Goal: Task Accomplishment & Management: Use online tool/utility

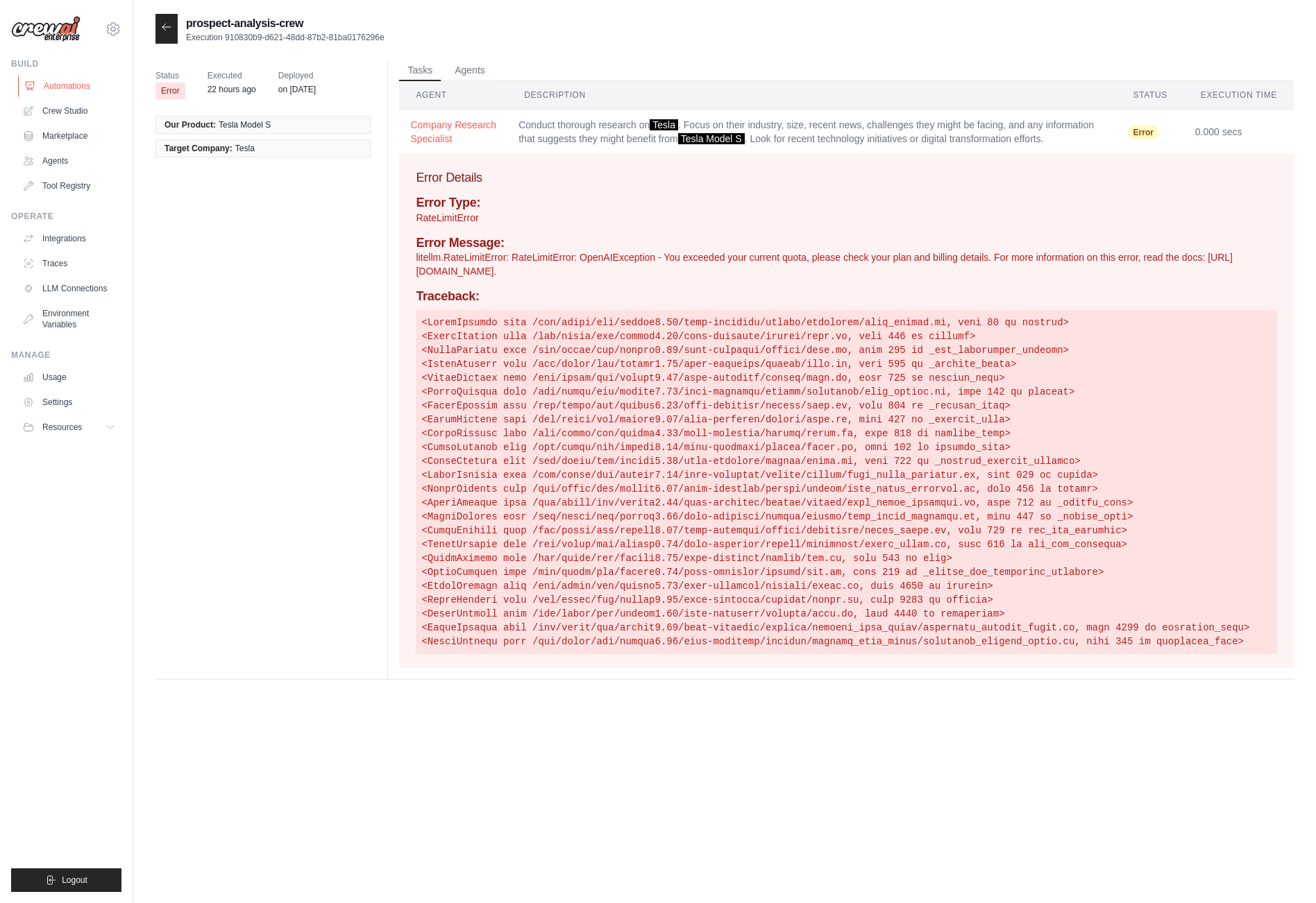
click at [76, 85] on link "Automations" at bounding box center [69, 86] width 105 height 22
click at [77, 85] on link "Automations" at bounding box center [69, 86] width 105 height 22
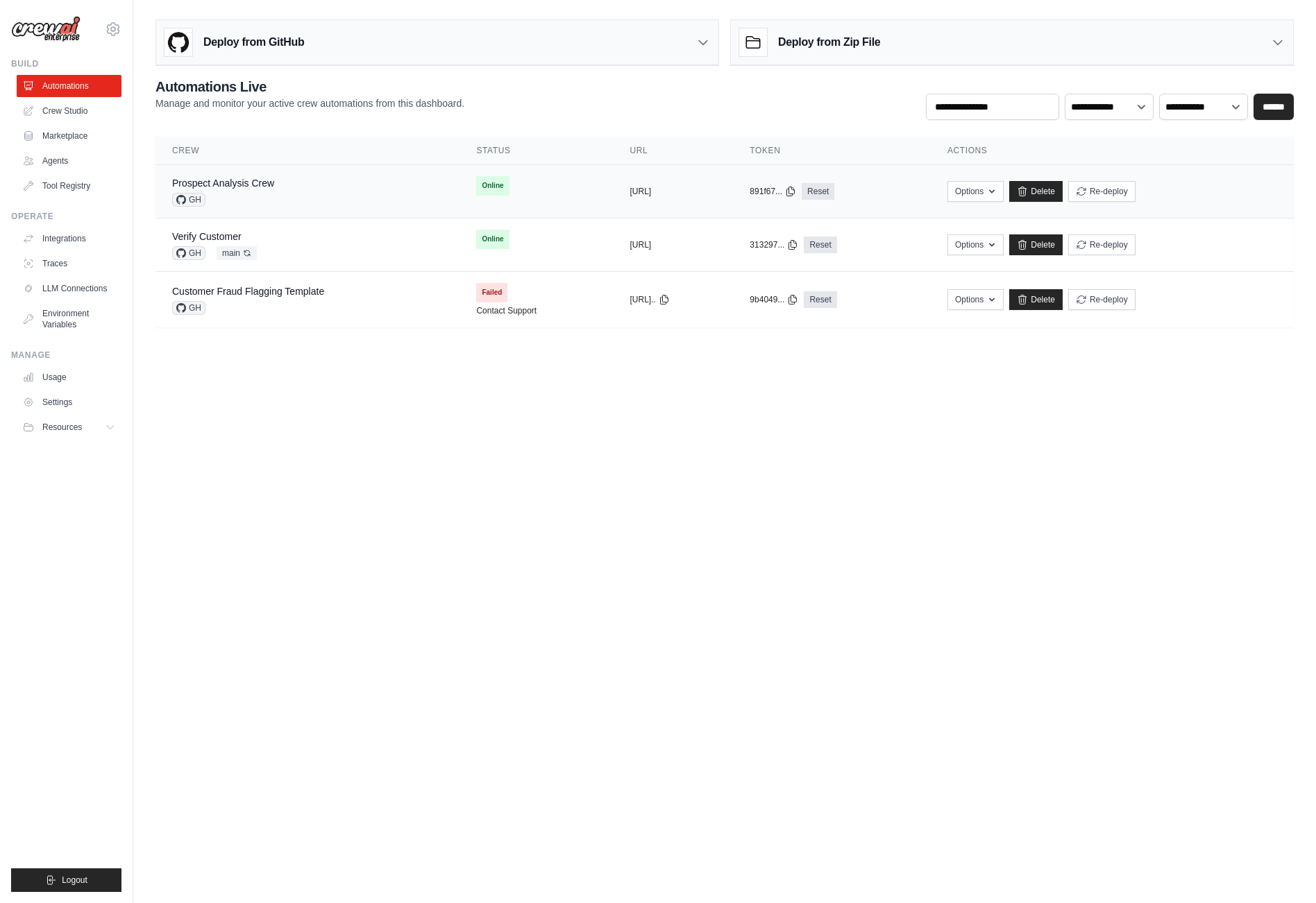
click at [230, 177] on div "Prospect Analysis Crew" at bounding box center [223, 183] width 102 height 14
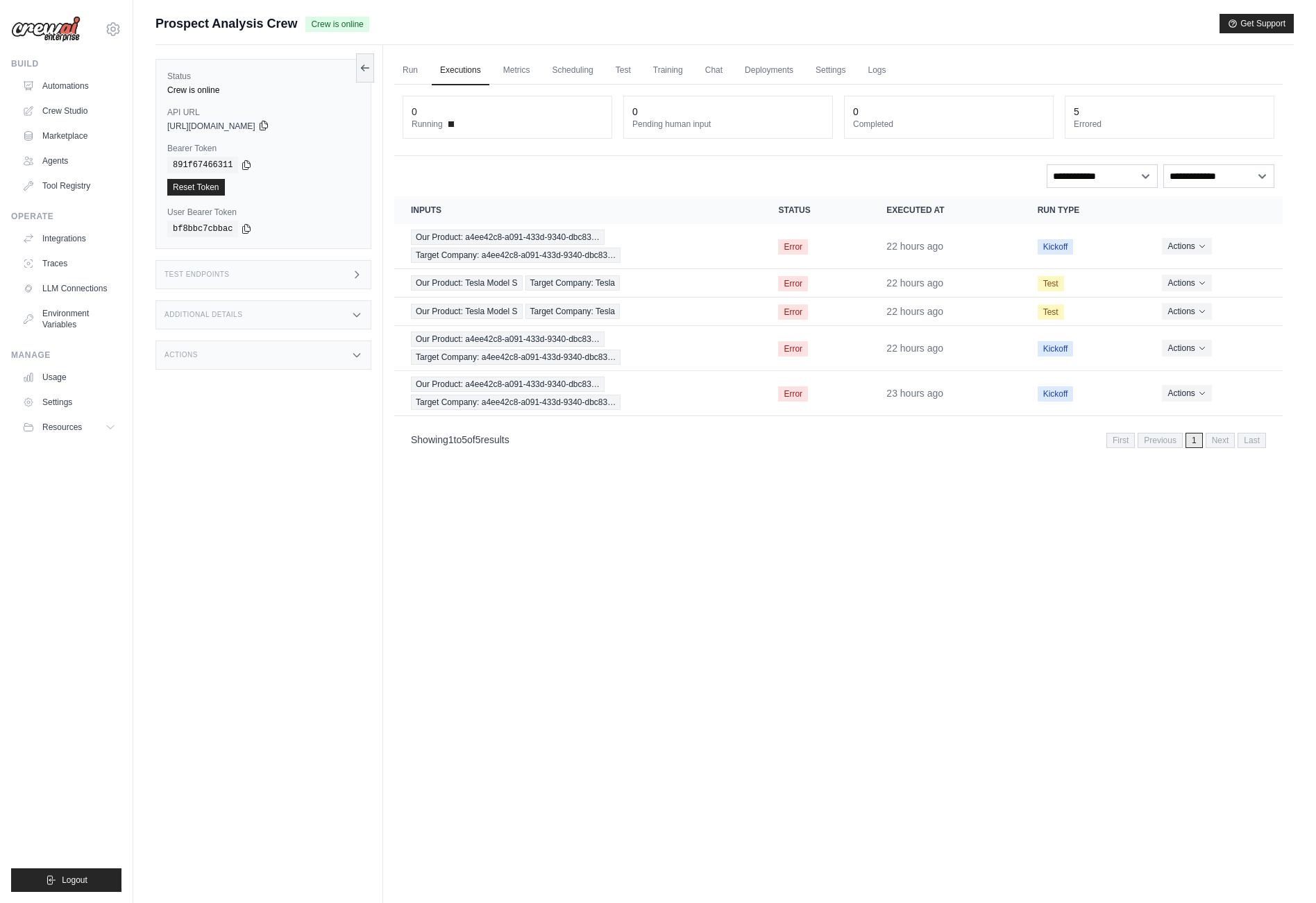
click at [269, 130] on icon at bounding box center [263, 125] width 11 height 11
click at [246, 166] on icon at bounding box center [246, 164] width 8 height 9
